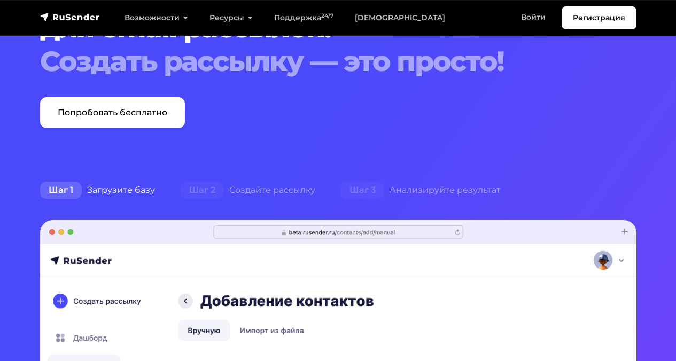
scroll to position [114, 0]
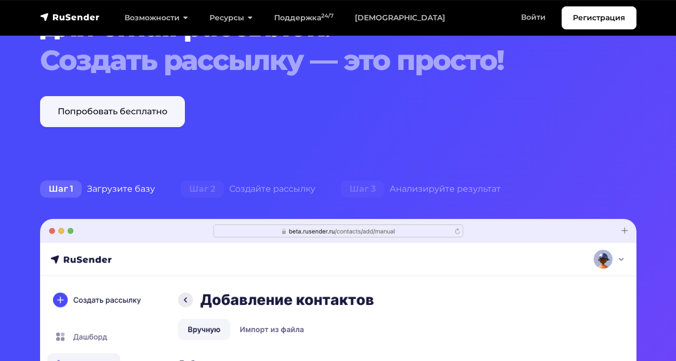
click at [135, 120] on link "Попробовать бесплатно" at bounding box center [112, 111] width 145 height 31
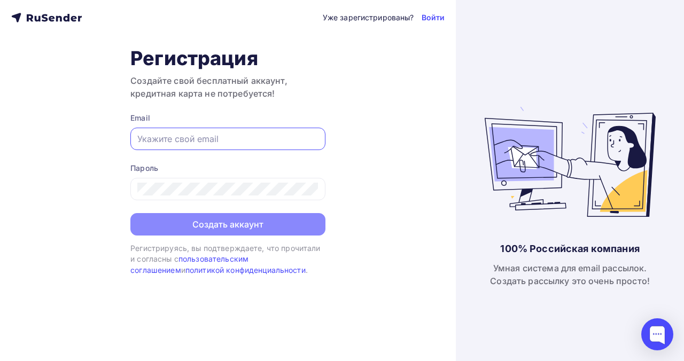
click at [192, 143] on input "text" at bounding box center [227, 138] width 181 height 13
type input "danilandka@yandex.ru"
click at [257, 197] on div at bounding box center [227, 189] width 195 height 22
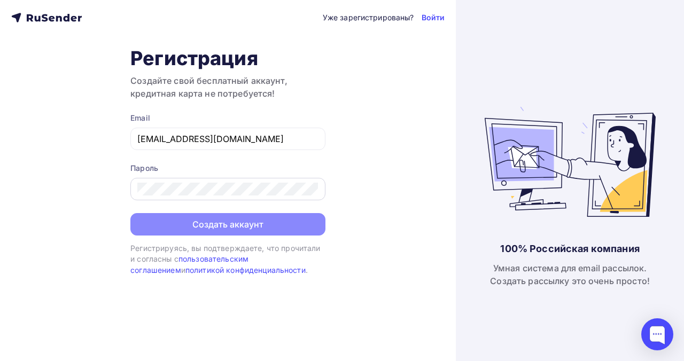
click at [257, 197] on div at bounding box center [227, 189] width 195 height 22
drag, startPoint x: 270, startPoint y: 196, endPoint x: 248, endPoint y: 167, distance: 36.6
click at [248, 167] on div "Пароль" at bounding box center [227, 181] width 195 height 37
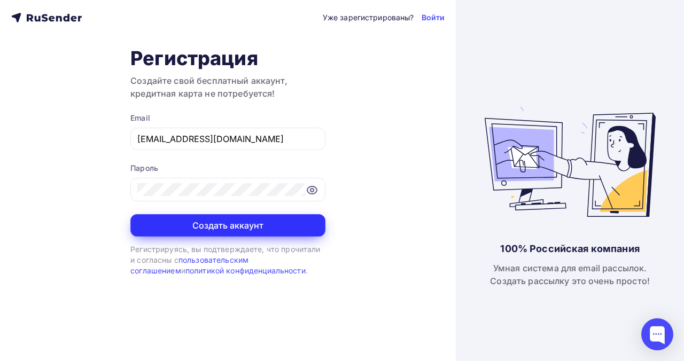
click at [190, 221] on button "Создать аккаунт" at bounding box center [227, 225] width 195 height 22
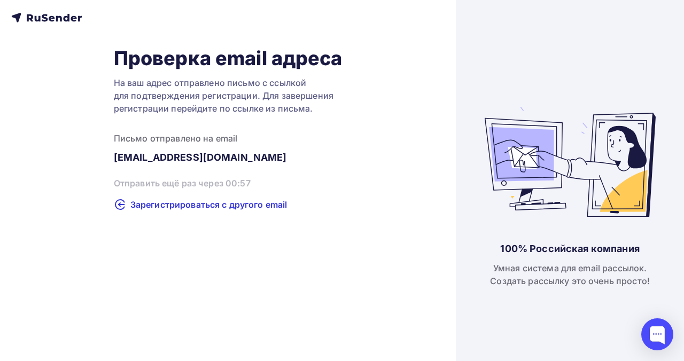
click at [190, 221] on div "Проверка email адреса На ваш адрес отправлено письмо с ссылкой для подтверждени…" at bounding box center [227, 180] width 455 height 361
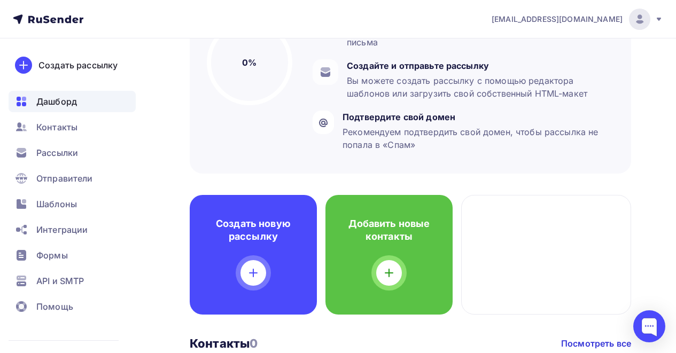
scroll to position [151, 0]
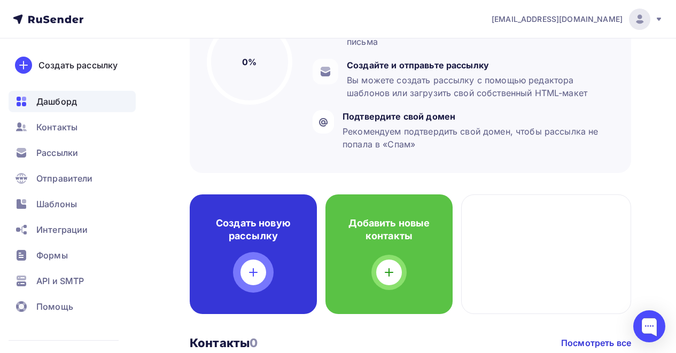
click at [284, 241] on h4 "Создать новую рассылку" at bounding box center [253, 230] width 93 height 26
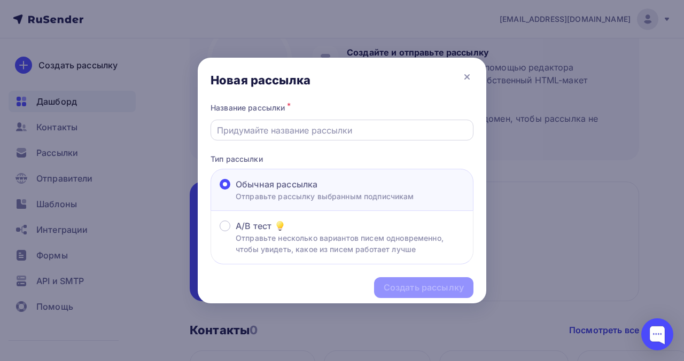
click at [297, 137] on div at bounding box center [341, 130] width 263 height 21
click at [261, 126] on input "text" at bounding box center [342, 130] width 250 height 13
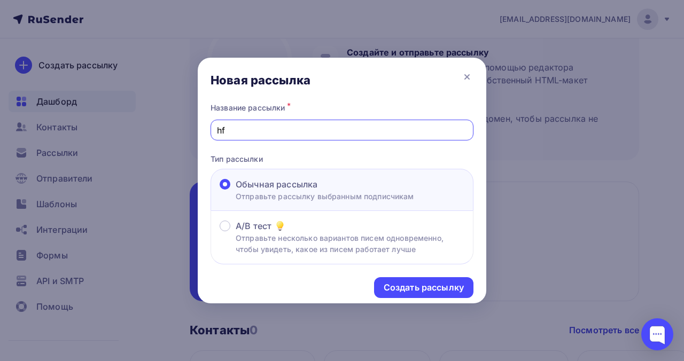
type input "h"
type input "рассылка по интернету"
click at [398, 285] on div "Создать рассылку" at bounding box center [423, 287] width 80 height 12
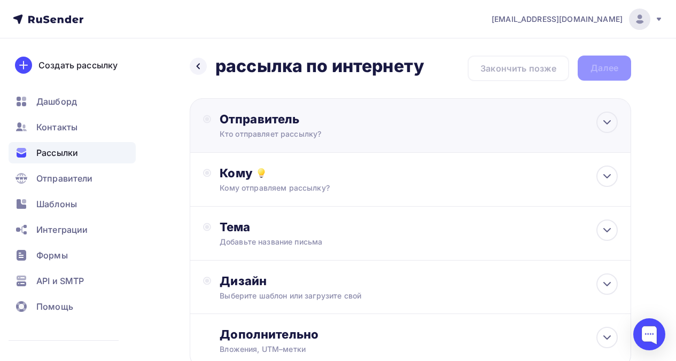
click at [417, 132] on div "Кто отправляет рассылку?" at bounding box center [323, 134] width 208 height 11
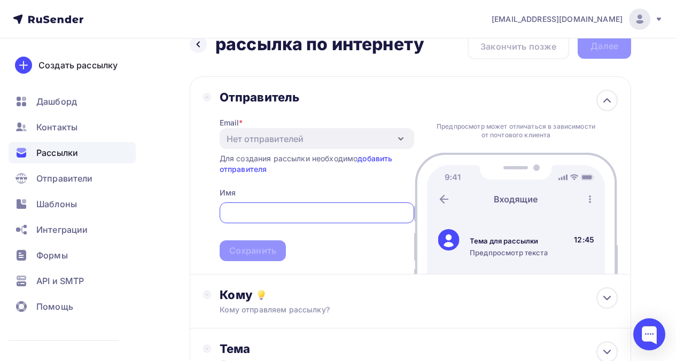
scroll to position [22, 0]
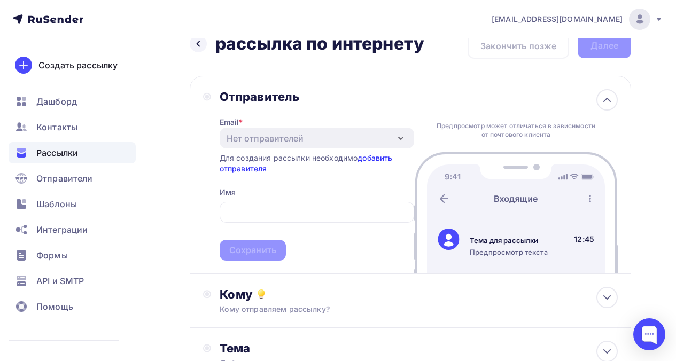
click at [373, 161] on link "добавить отправителя" at bounding box center [305, 163] width 173 height 20
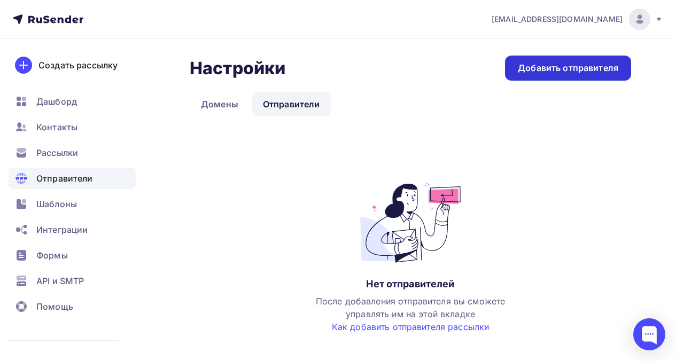
click at [525, 70] on div "Добавить отправителя" at bounding box center [567, 68] width 100 height 12
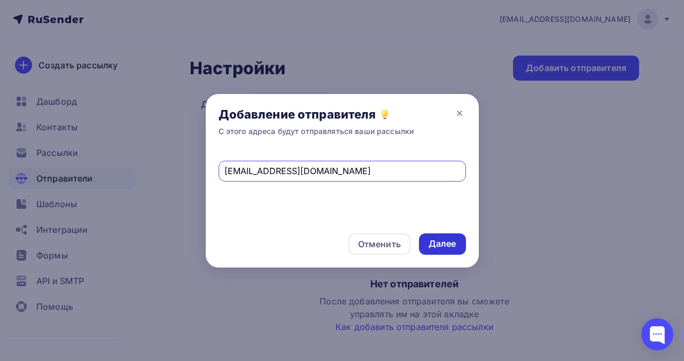
click at [452, 244] on div "Далее" at bounding box center [442, 244] width 28 height 12
drag, startPoint x: 324, startPoint y: 171, endPoint x: 170, endPoint y: 158, distance: 154.3
click at [170, 158] on div "Добавление отправителя С этого адреса будут отправляться ваши рассылки ddonskoy…" at bounding box center [342, 180] width 684 height 361
click at [428, 250] on div "Далее" at bounding box center [442, 243] width 47 height 21
click at [342, 167] on input "donskoydds@gmail.com" at bounding box center [341, 170] width 235 height 13
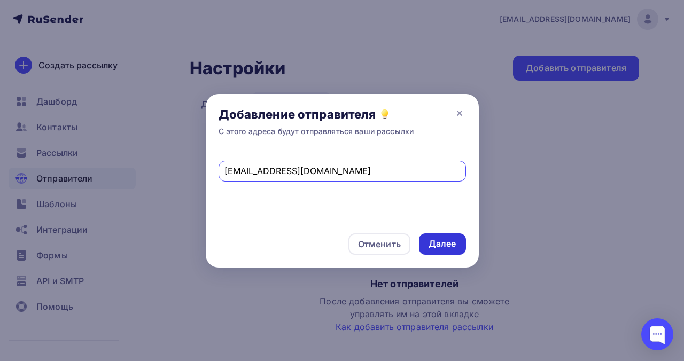
type input "donskoy.d.s@yandex.ru"
click at [443, 242] on div "Далее" at bounding box center [442, 244] width 28 height 12
click at [443, 240] on div "Далее" at bounding box center [442, 244] width 28 height 12
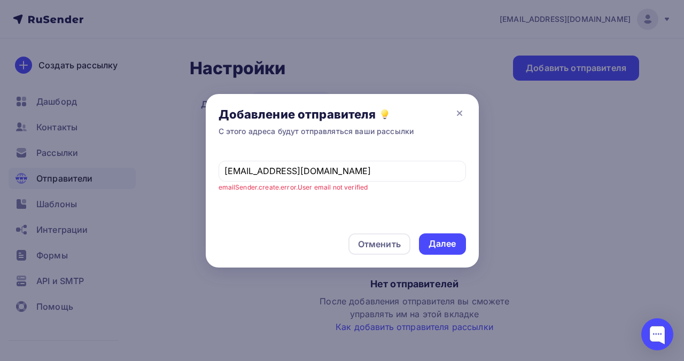
click at [450, 113] on div "Добавление отправителя С этого адреса будут отправляться ваши рассылки" at bounding box center [342, 122] width 273 height 56
click at [383, 240] on div "Отменить" at bounding box center [379, 244] width 43 height 13
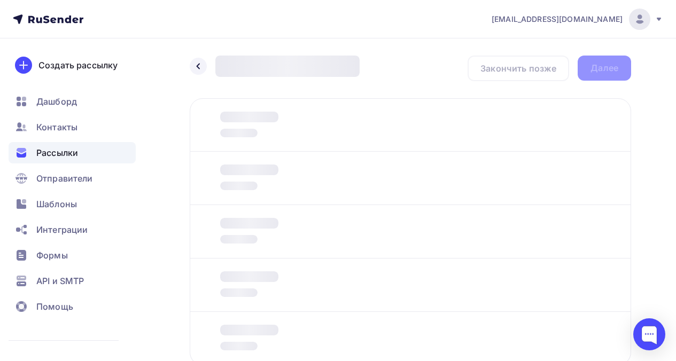
scroll to position [22, 0]
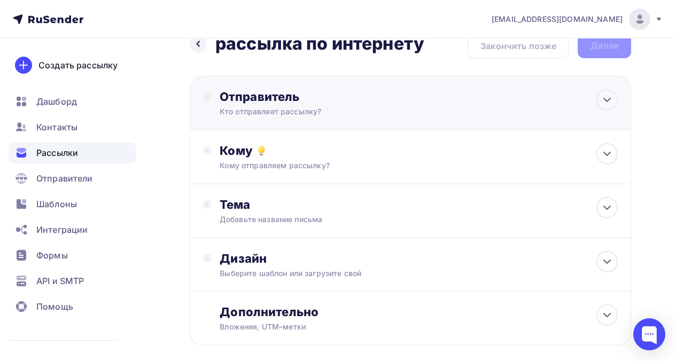
click at [289, 119] on div "Отправитель Кто отправляет рассылку? Email * Нет отправителей Добавить отправит…" at bounding box center [410, 103] width 441 height 54
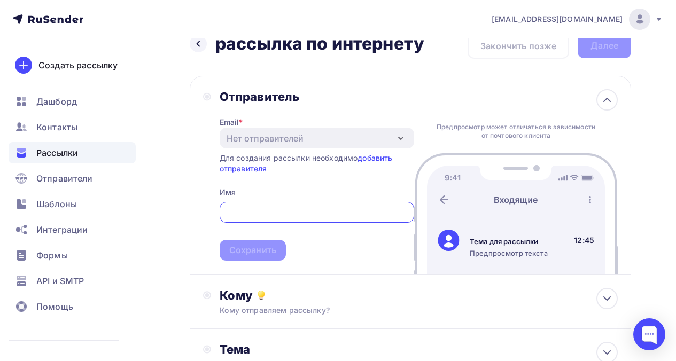
scroll to position [0, 0]
click at [211, 192] on div "Отправитель Email * Нет отправителей Добавить отправителя Для создания рассылки…" at bounding box center [308, 174] width 211 height 171
click at [264, 208] on input "text" at bounding box center [316, 212] width 182 height 13
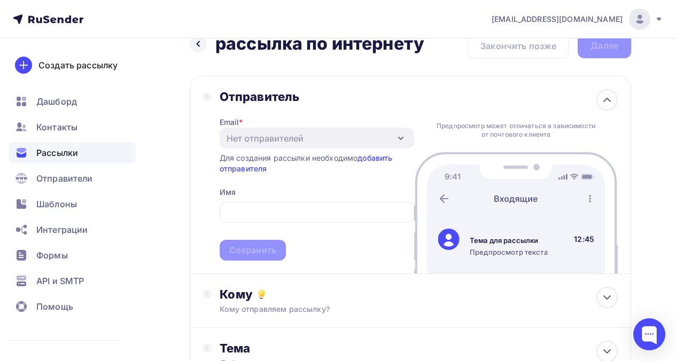
click at [294, 152] on div "Email * Нет отправителей Добавить отправителя Для создания рассылки необходимо …" at bounding box center [316, 182] width 194 height 156
click at [371, 159] on link "добавить отправителя" at bounding box center [305, 163] width 173 height 20
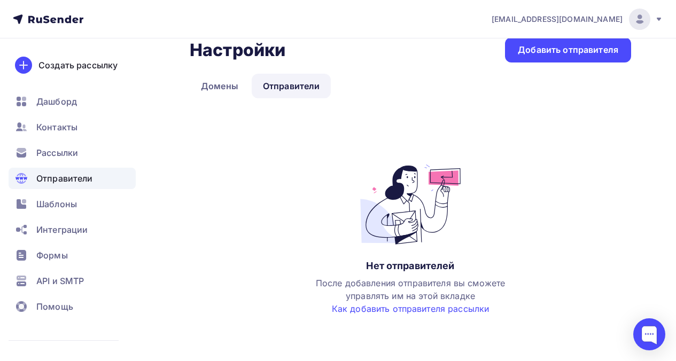
scroll to position [21, 0]
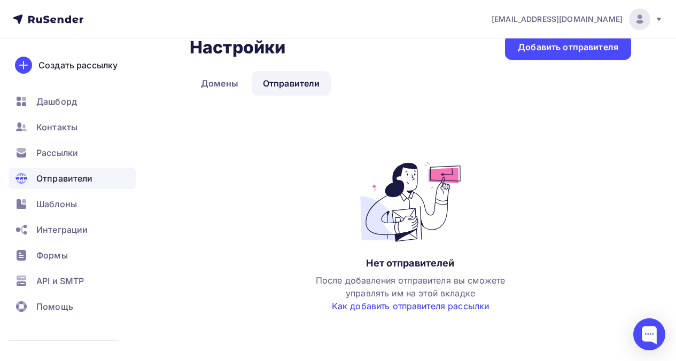
click at [420, 304] on link "Как добавить отправителя рассылки" at bounding box center [411, 306] width 158 height 11
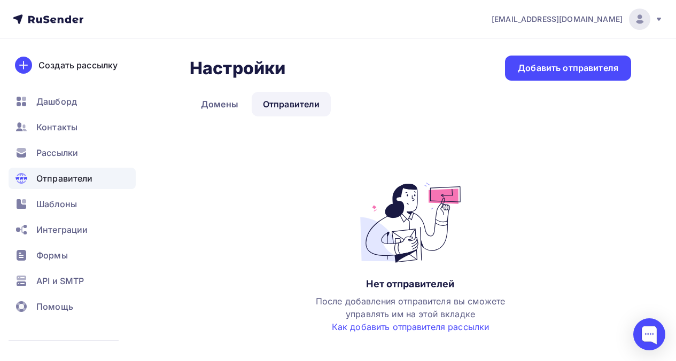
click at [580, 12] on div "danilandka@yandex.ru" at bounding box center [576, 19] width 171 height 21
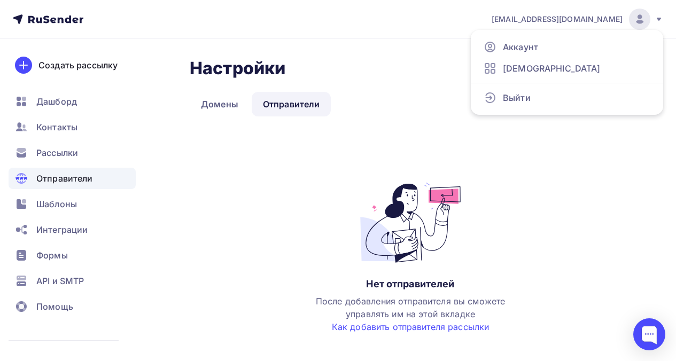
click at [331, 209] on div "Нет отправителей После добавления отправителя вы сможете управлять им на этой в…" at bounding box center [410, 258] width 214 height 151
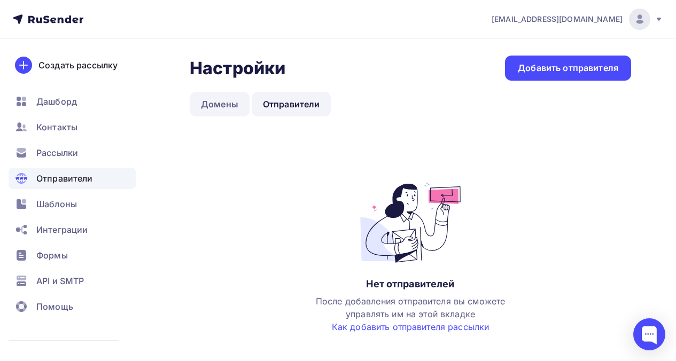
click at [193, 95] on link "Домены" at bounding box center [220, 104] width 60 height 25
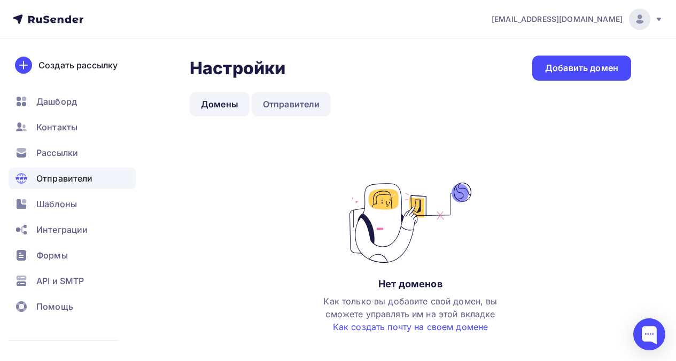
click at [274, 113] on link "Отправители" at bounding box center [292, 104] width 80 height 25
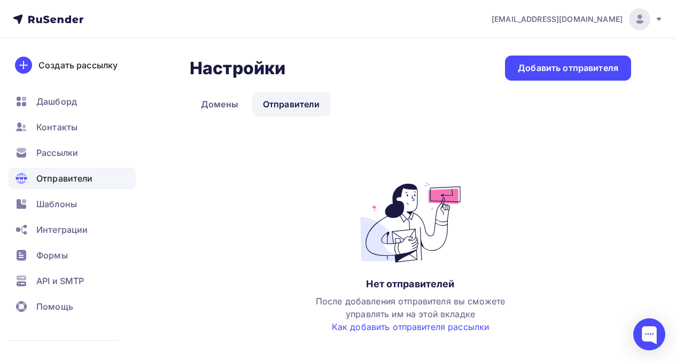
scroll to position [36, 0]
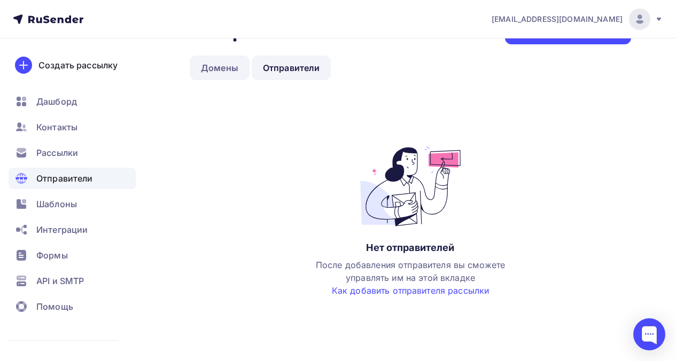
click at [209, 74] on link "Домены" at bounding box center [220, 68] width 60 height 25
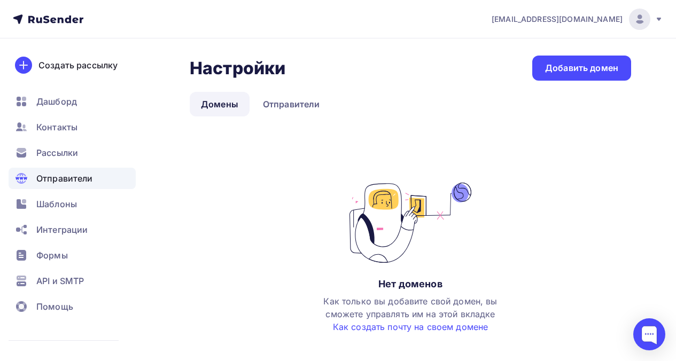
scroll to position [1, 0]
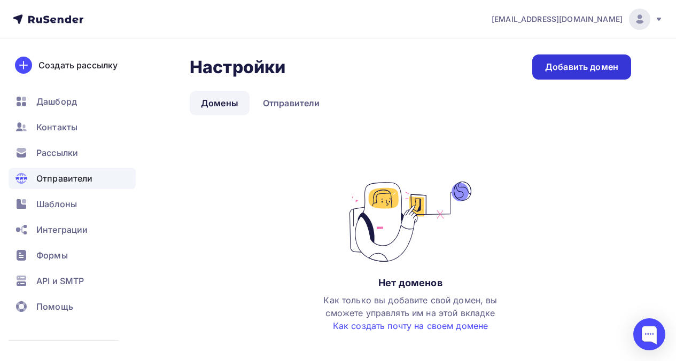
click at [606, 66] on div "Добавить домен" at bounding box center [581, 67] width 73 height 12
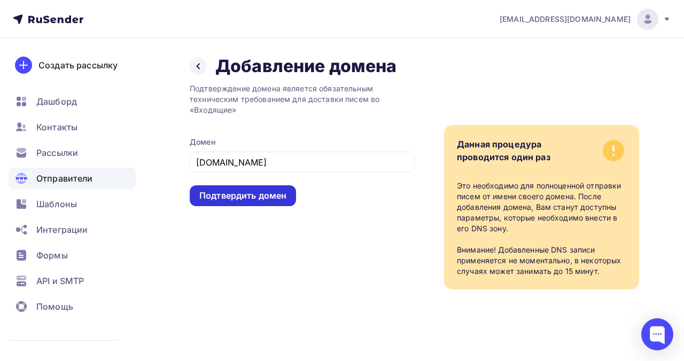
click at [246, 195] on div "Подтвердить домен" at bounding box center [242, 196] width 87 height 12
click at [257, 168] on input "mosline.ru" at bounding box center [302, 162] width 213 height 13
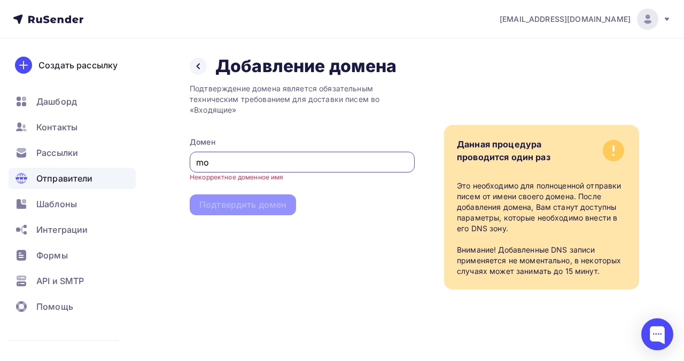
type input "m"
paste input "https://mosline.ru/"
click at [286, 167] on input "https://mosline.ru/" at bounding box center [302, 162] width 213 height 13
click at [227, 160] on input "https://mosline.ru/" at bounding box center [302, 162] width 213 height 13
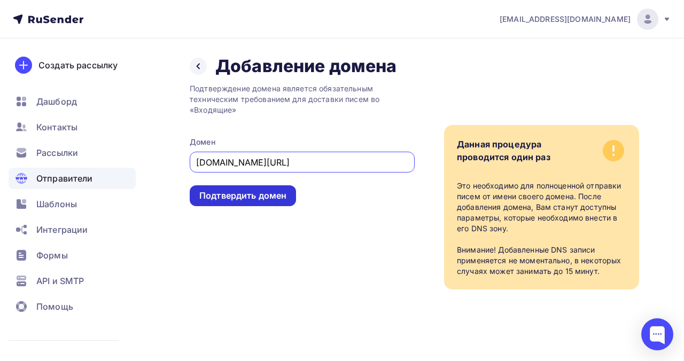
click at [252, 191] on div "Подтвердить домен" at bounding box center [242, 196] width 87 height 12
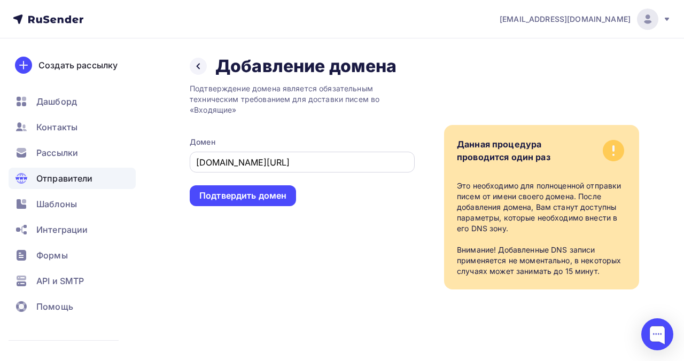
click at [255, 164] on input "mosline.ru/" at bounding box center [302, 162] width 213 height 13
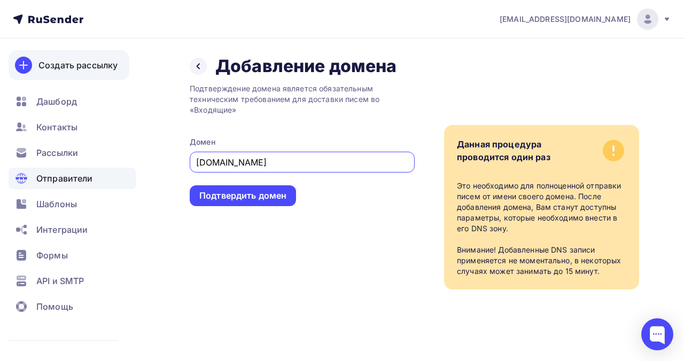
type input "mosline.ru"
click at [104, 59] on div "Создать рассылку" at bounding box center [77, 65] width 79 height 13
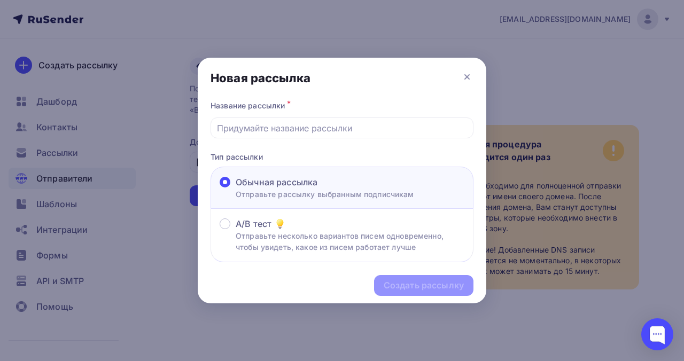
click at [464, 83] on div "Новая рассылка" at bounding box center [342, 78] width 288 height 41
click at [348, 220] on div "A/B тест" at bounding box center [349, 223] width 229 height 13
click at [235, 230] on input "A/B тест Отправьте несколько вариантов писем одновременно, чтобы увидеть, какое…" at bounding box center [235, 230] width 0 height 0
click at [397, 292] on div "Создать рассылку" at bounding box center [342, 285] width 288 height 46
click at [295, 135] on div at bounding box center [341, 127] width 263 height 21
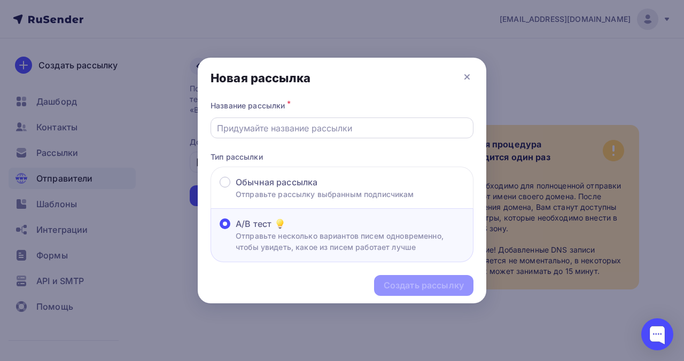
click at [295, 135] on div at bounding box center [341, 127] width 263 height 21
click at [294, 130] on input "text" at bounding box center [342, 128] width 250 height 13
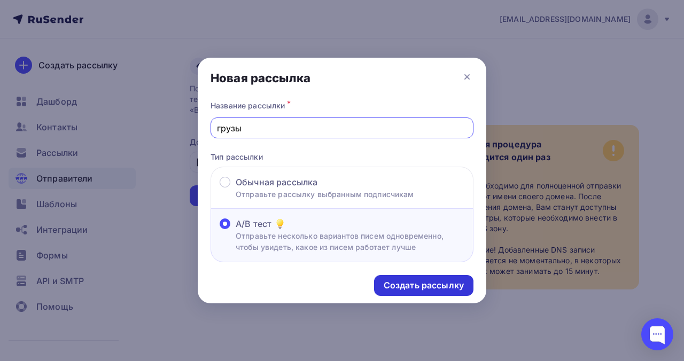
type input "грузы"
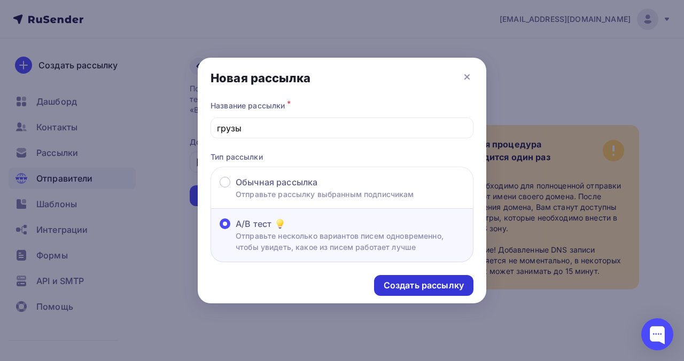
click at [398, 282] on div "Создать рассылку" at bounding box center [423, 285] width 80 height 12
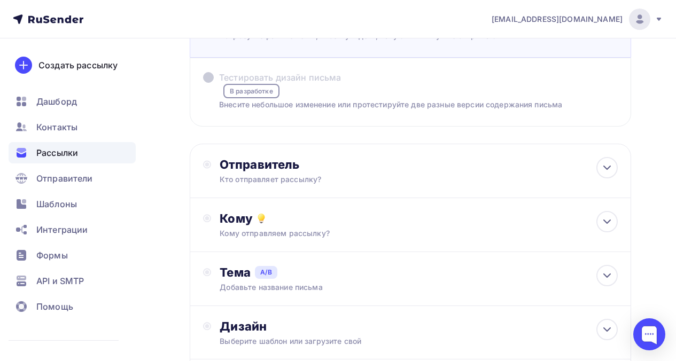
scroll to position [99, 0]
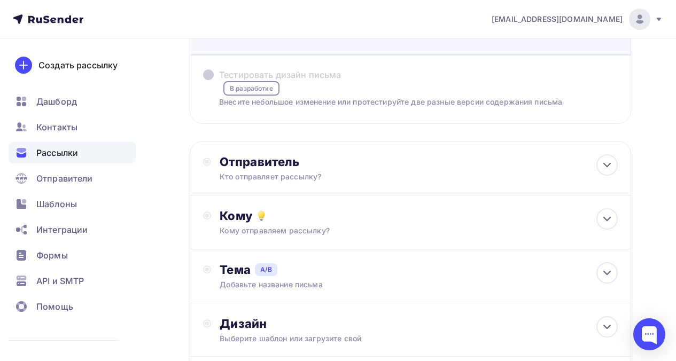
click at [327, 176] on div "Кто отправляет рассылку?" at bounding box center [323, 176] width 208 height 11
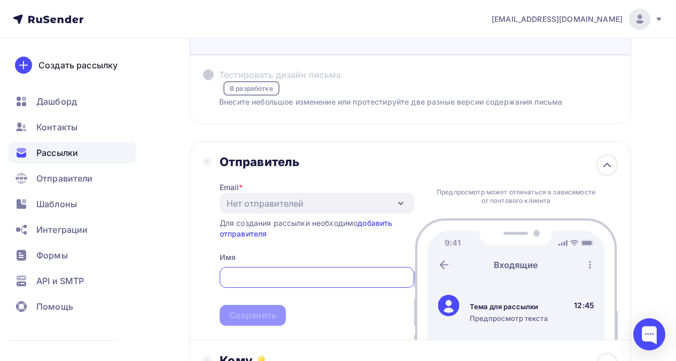
scroll to position [0, 0]
click at [360, 224] on link "добавить отправителя" at bounding box center [305, 228] width 173 height 20
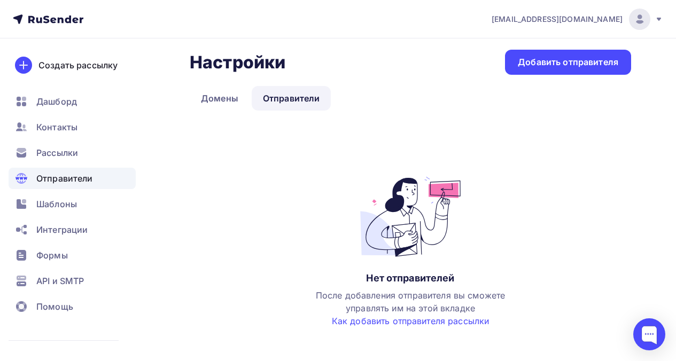
scroll to position [5, 0]
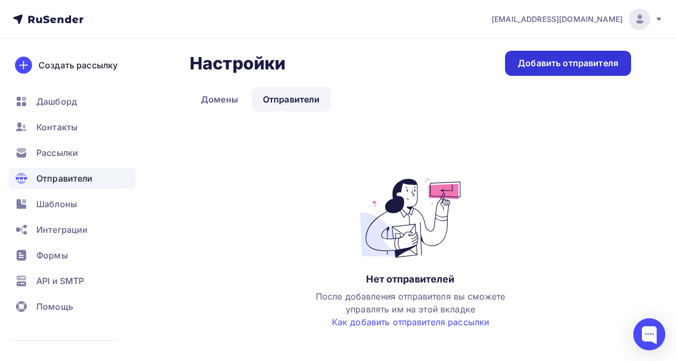
click at [572, 53] on div "Добавить отправителя" at bounding box center [568, 63] width 126 height 25
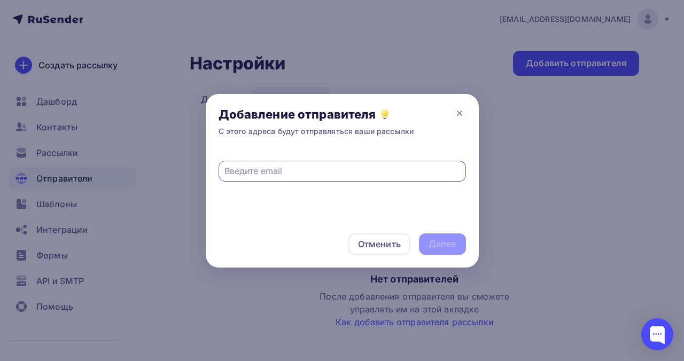
type input "в"
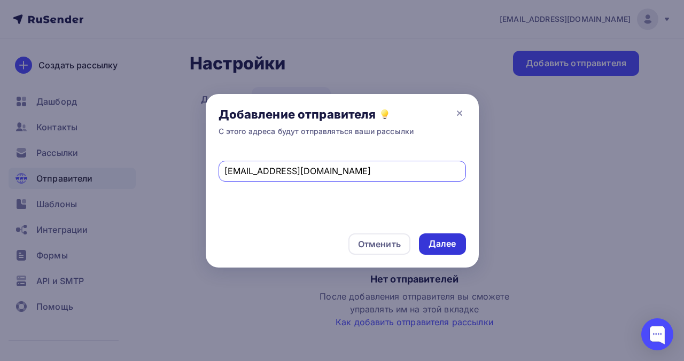
type input "ddonskoy@mosline.ru"
click at [452, 247] on div "Далее" at bounding box center [442, 244] width 28 height 12
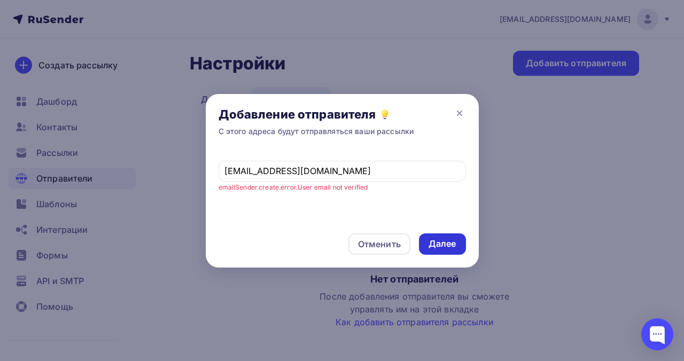
click at [452, 247] on div "Далее" at bounding box center [442, 244] width 28 height 12
click at [396, 244] on div "Отменить" at bounding box center [379, 244] width 43 height 13
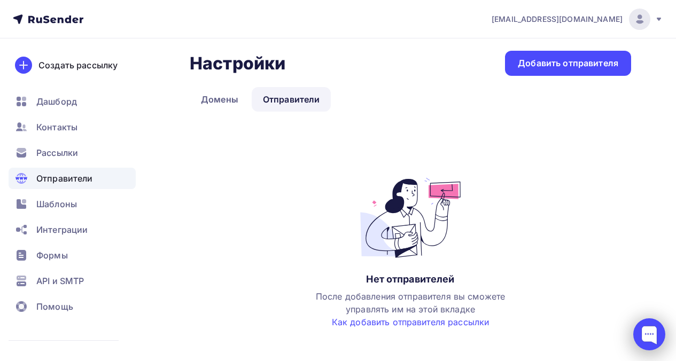
click at [635, 337] on div at bounding box center [649, 334] width 32 height 32
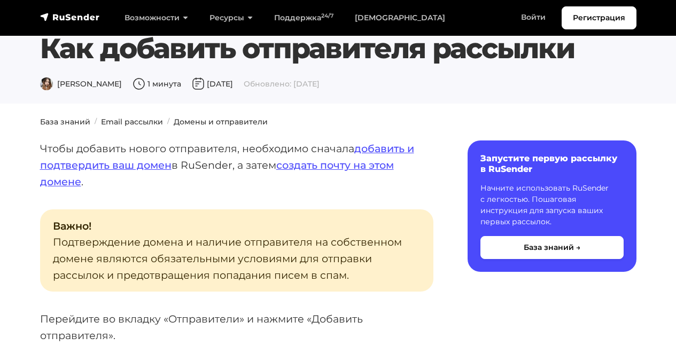
scroll to position [21, 0]
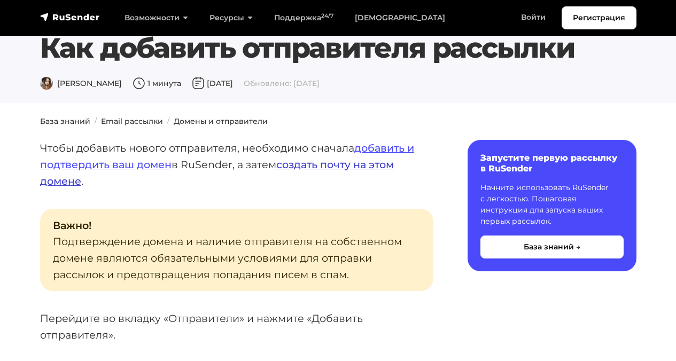
click at [344, 166] on link "создать почту на этом домене" at bounding box center [217, 172] width 354 height 29
